Goal: Find specific page/section: Locate item on page

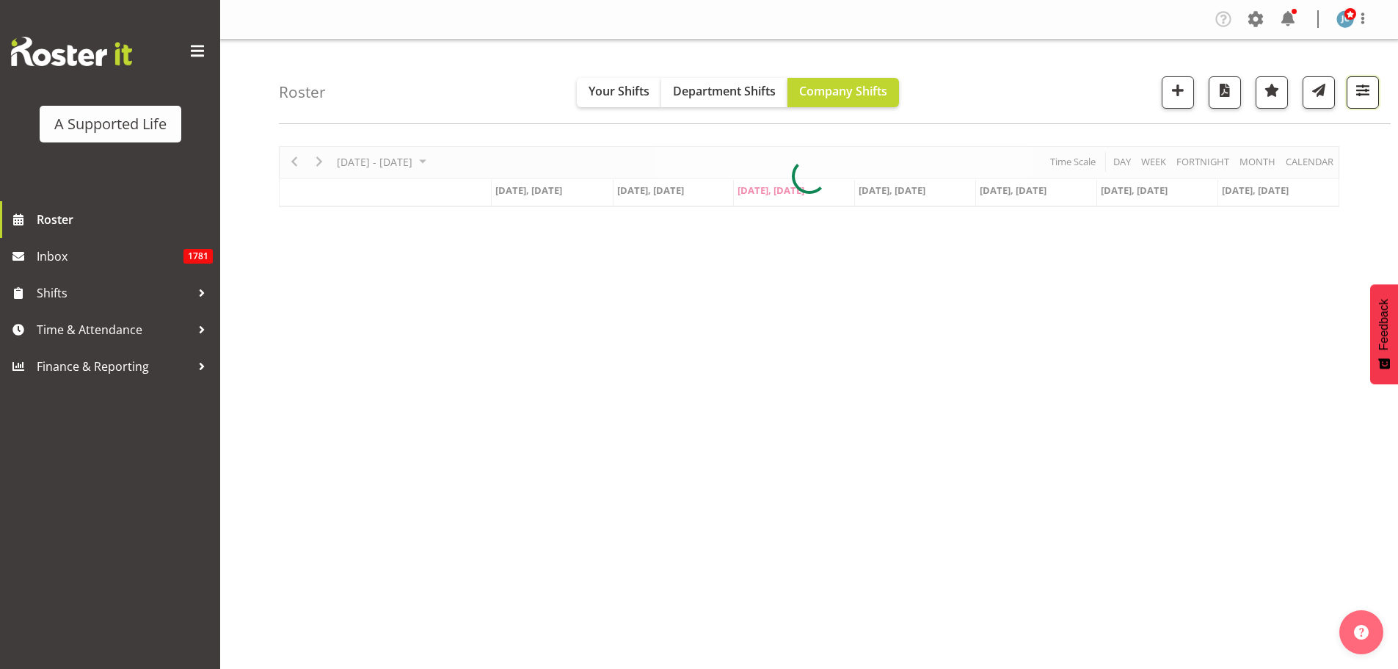
click at [1359, 100] on span "button" at bounding box center [1363, 90] width 19 height 19
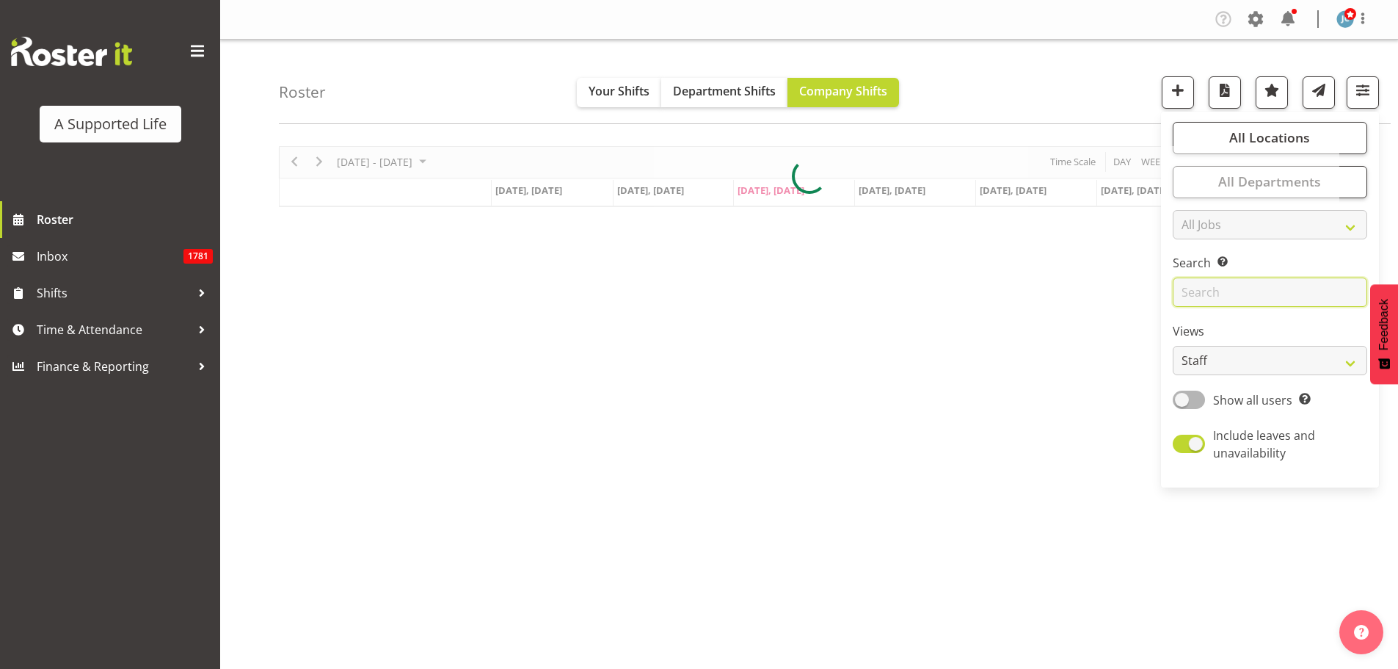
click at [1216, 290] on input "text" at bounding box center [1270, 291] width 195 height 29
click at [1242, 297] on input "steph" at bounding box center [1270, 291] width 195 height 29
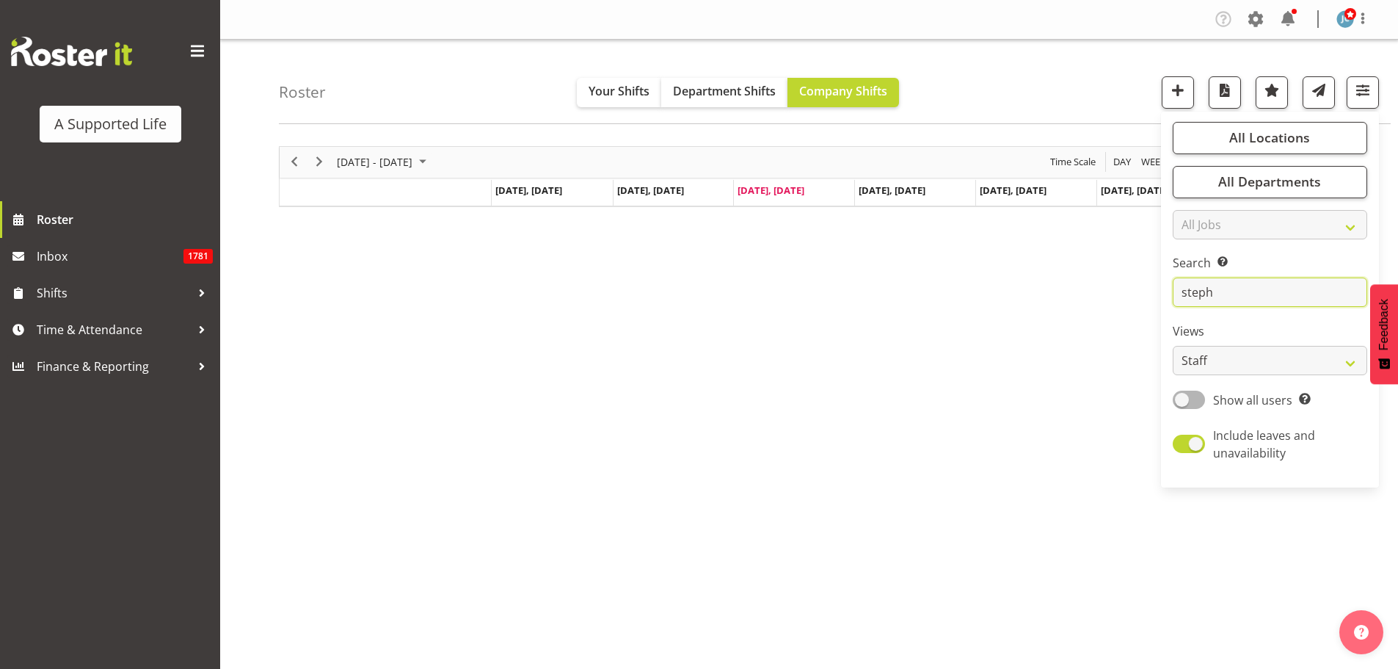
click at [1242, 297] on input "steph" at bounding box center [1270, 291] width 195 height 29
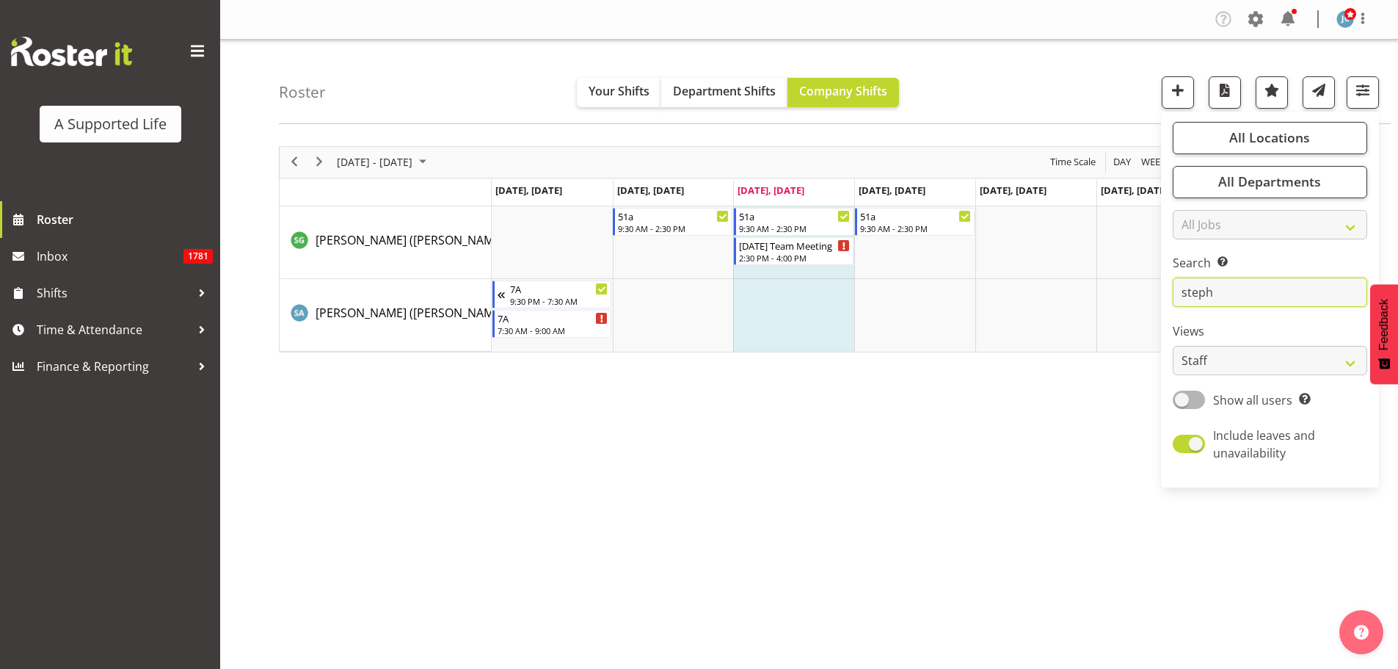
click at [1224, 287] on input "steph" at bounding box center [1270, 291] width 195 height 29
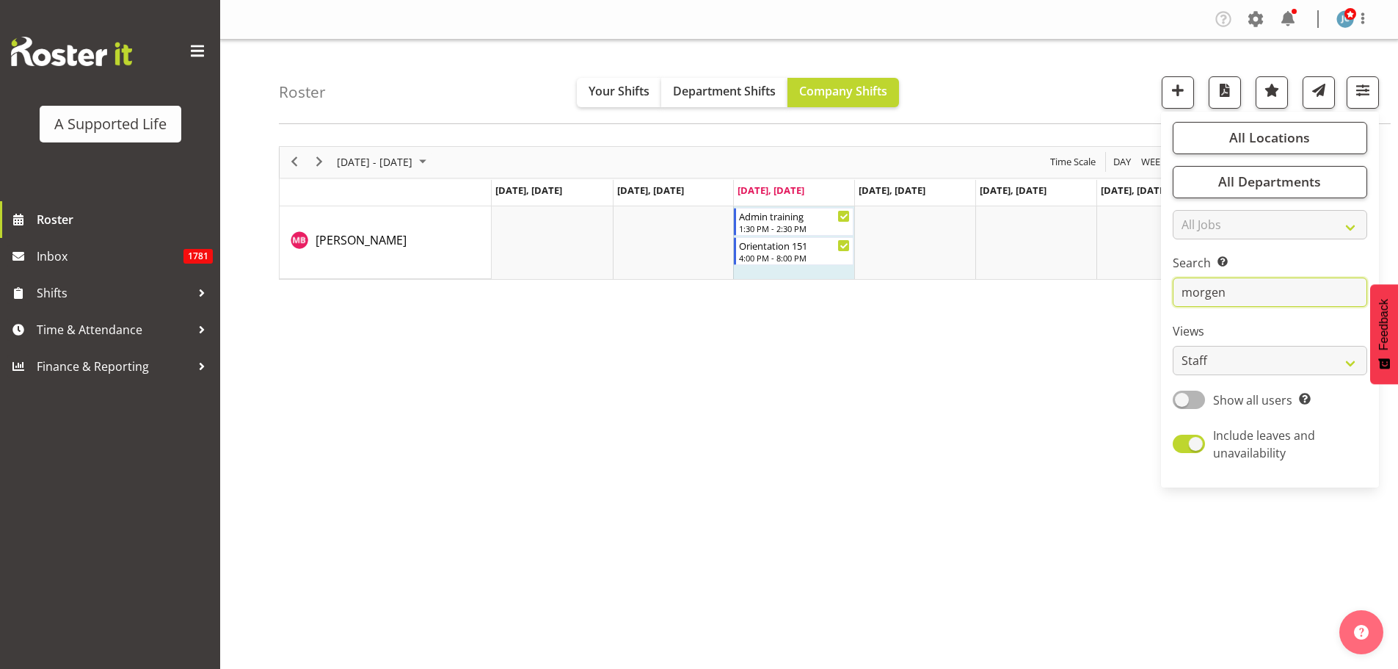
type input "morgen"
click at [319, 159] on span "Next" at bounding box center [320, 162] width 18 height 18
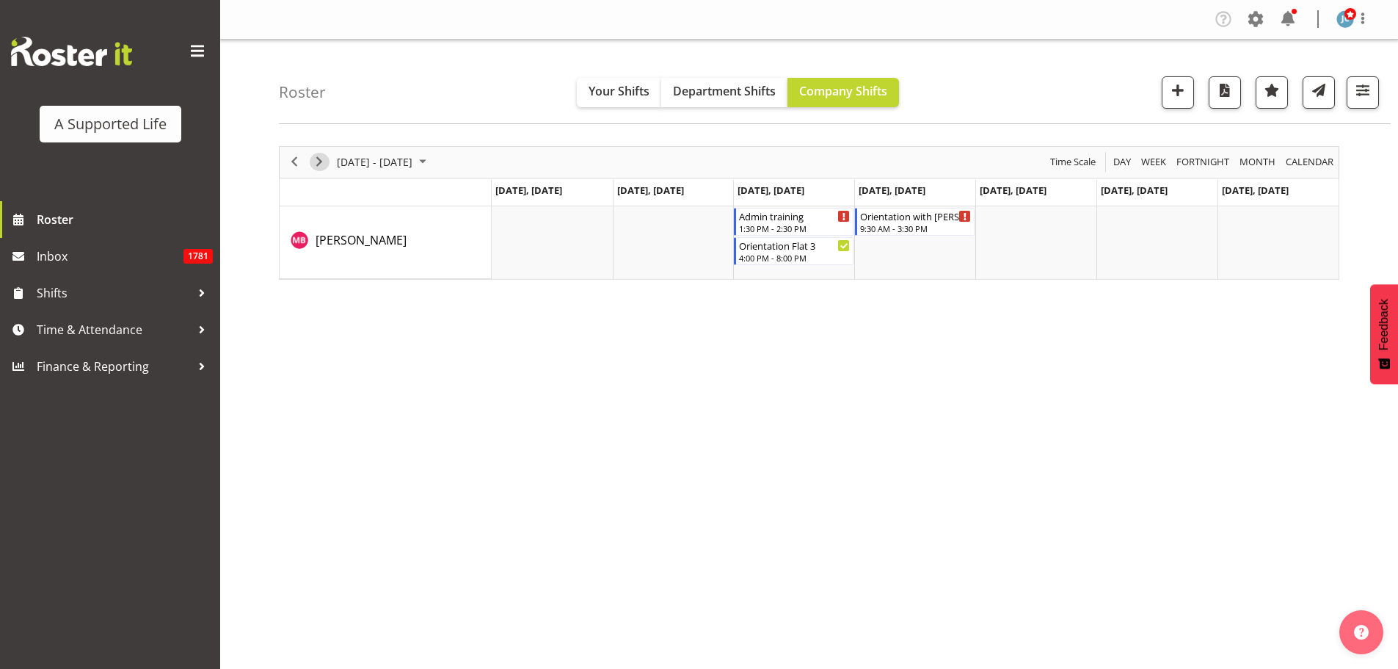
click at [327, 162] on span "Next" at bounding box center [320, 162] width 18 height 18
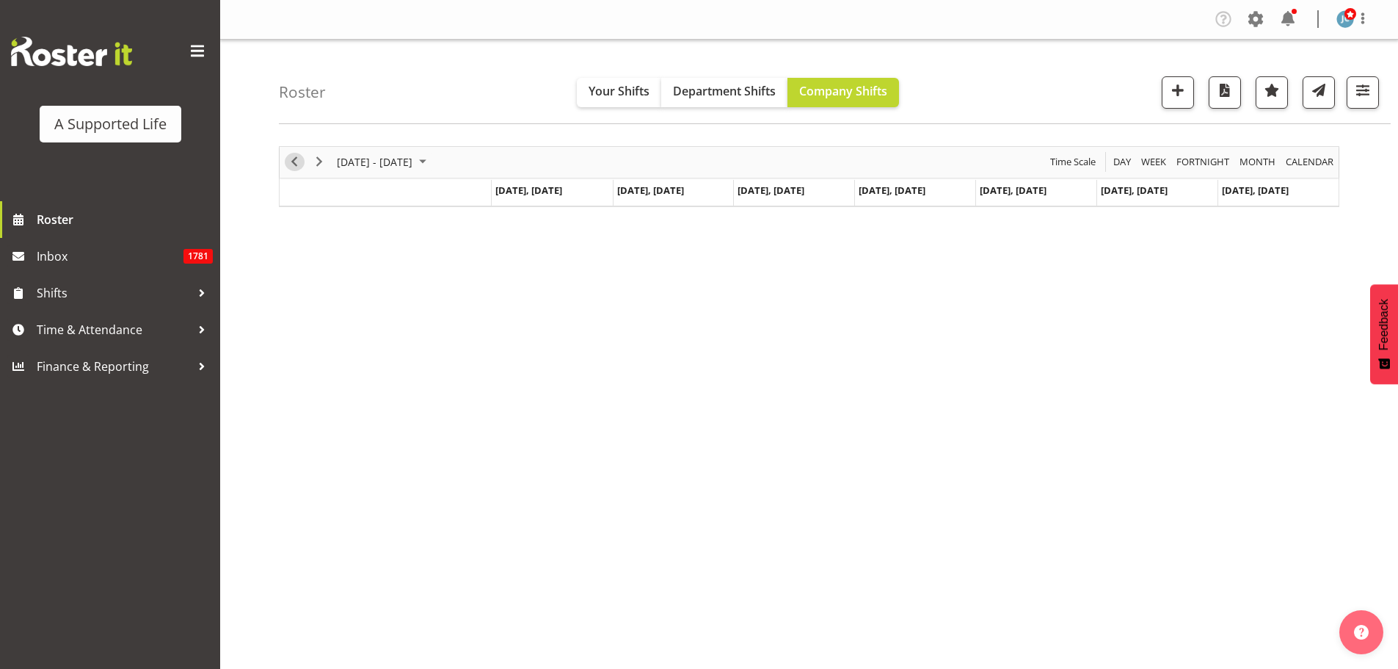
click at [289, 161] on span "Previous" at bounding box center [295, 162] width 18 height 18
